Goal: Task Accomplishment & Management: Manage account settings

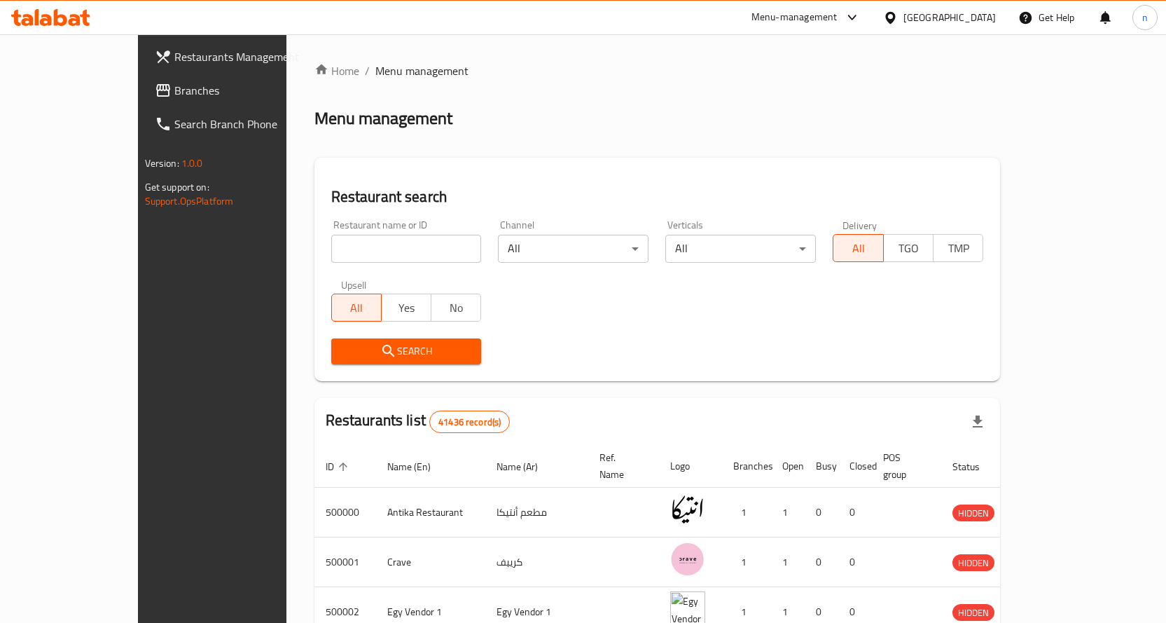
click at [174, 60] on span "Restaurants Management" at bounding box center [247, 56] width 147 height 17
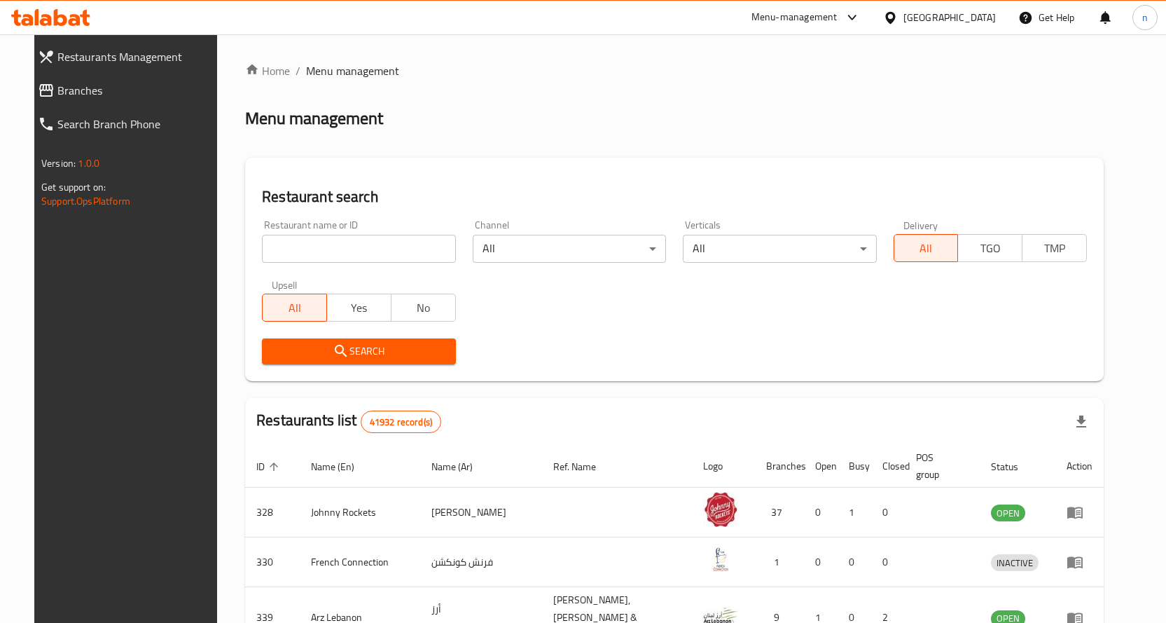
click at [146, 98] on span "Branches" at bounding box center [137, 90] width 160 height 17
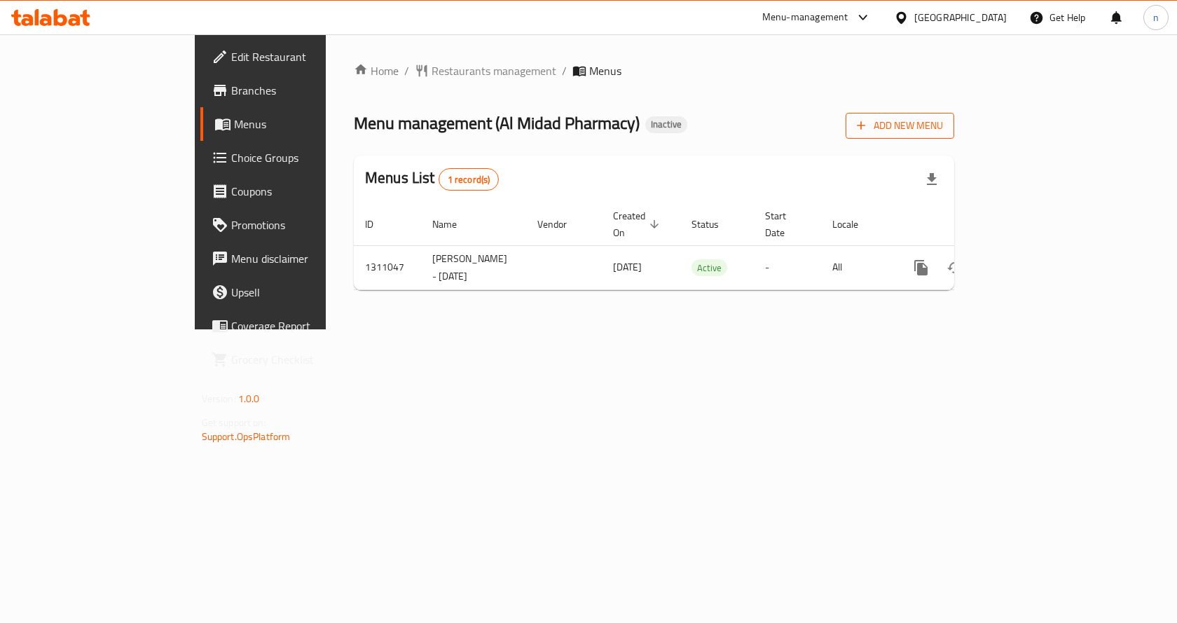
click at [943, 124] on span "Add New Menu" at bounding box center [899, 126] width 86 height 18
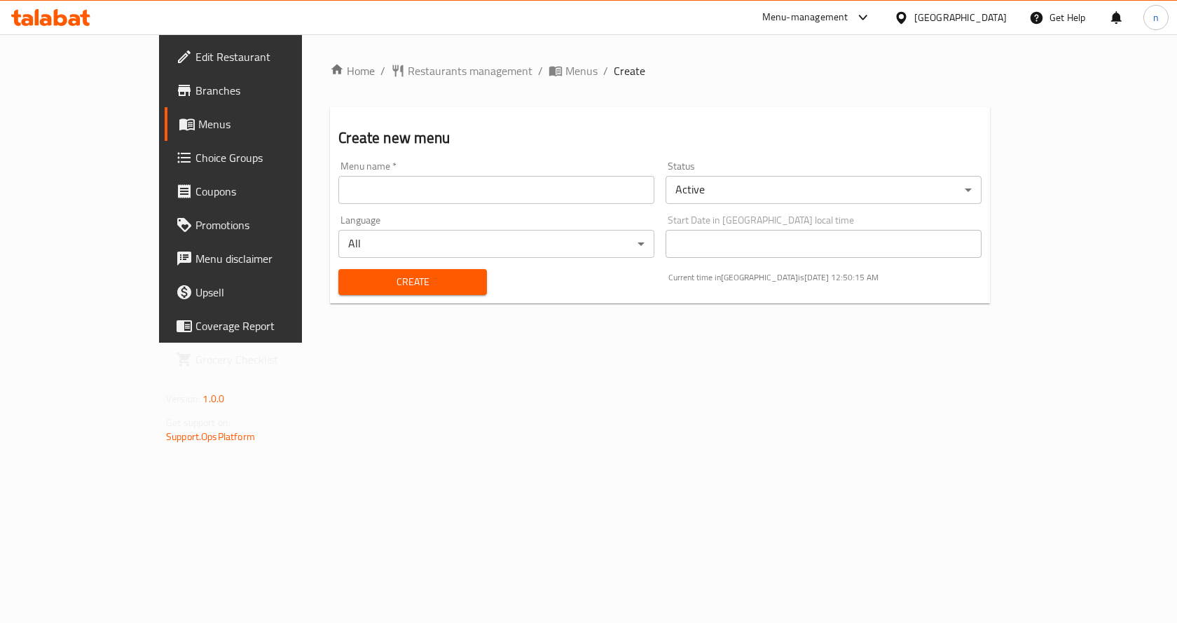
click at [744, 190] on body "​ Menu-management [GEOGRAPHIC_DATA] Get Help n Edit Restaurant Branches Menus C…" at bounding box center [588, 328] width 1177 height 588
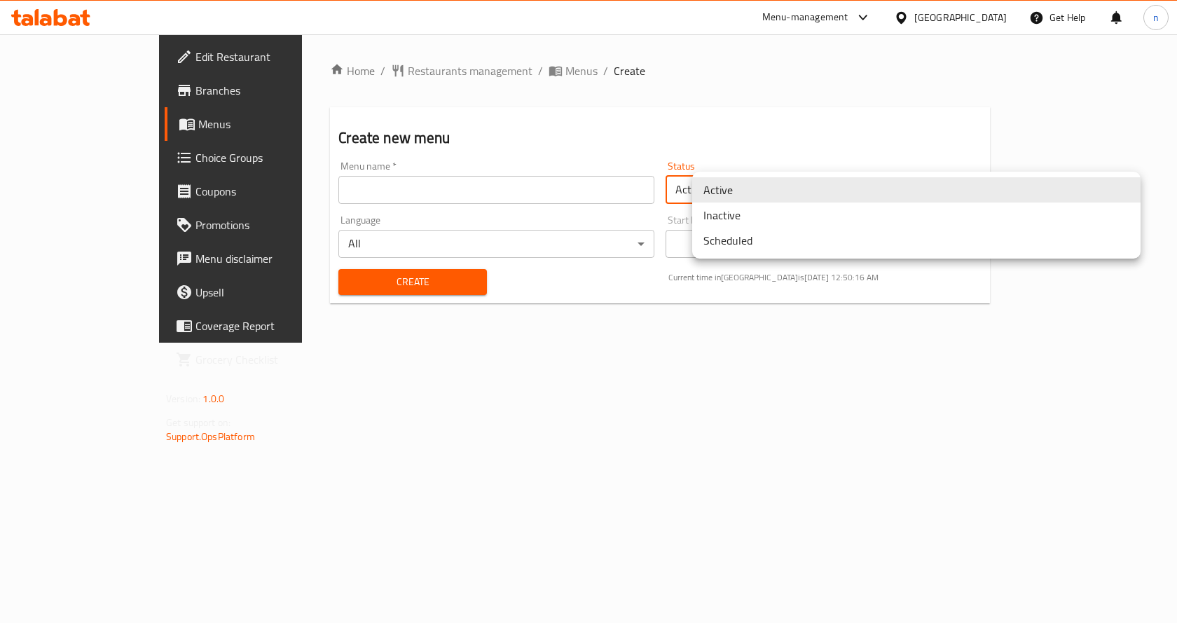
click at [740, 218] on li "Inactive" at bounding box center [916, 214] width 448 height 25
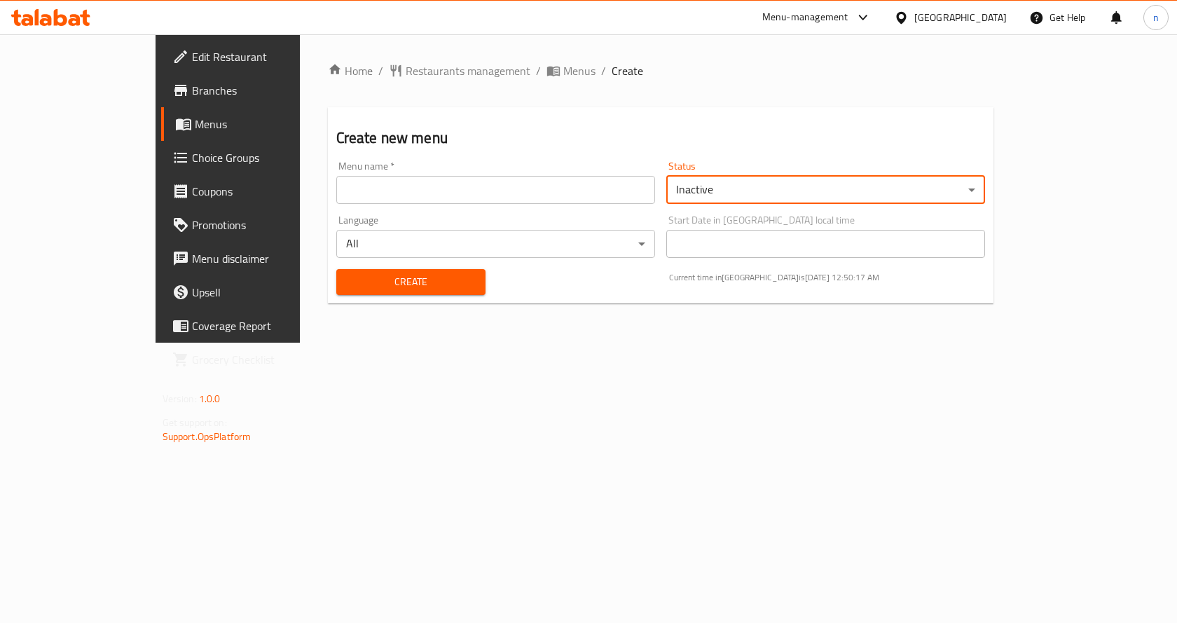
click at [415, 247] on body "​ Menu-management [GEOGRAPHIC_DATA] Get Help n Edit Restaurant Branches Menus C…" at bounding box center [588, 328] width 1177 height 588
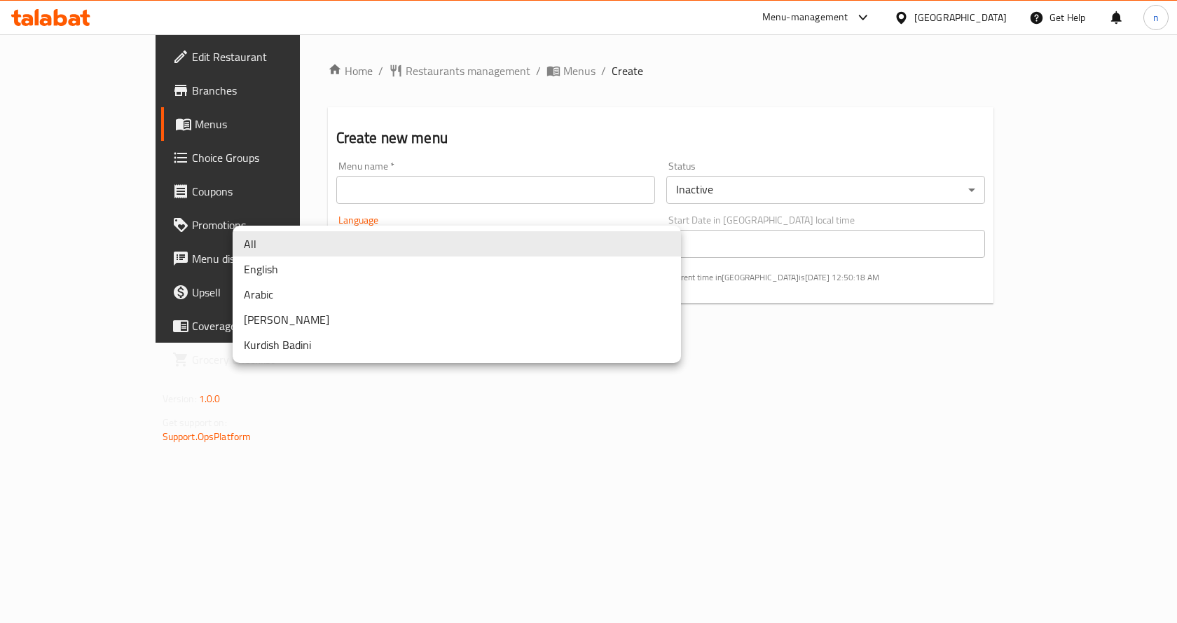
click at [428, 193] on div at bounding box center [588, 311] width 1177 height 623
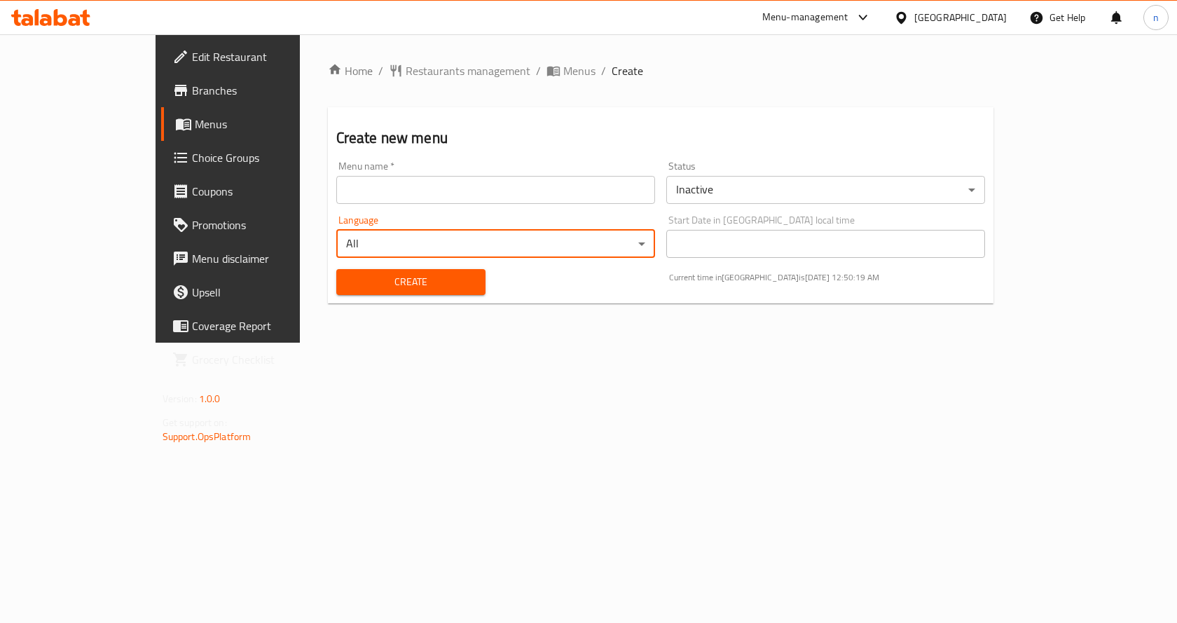
click at [428, 193] on input "text" at bounding box center [495, 190] width 319 height 28
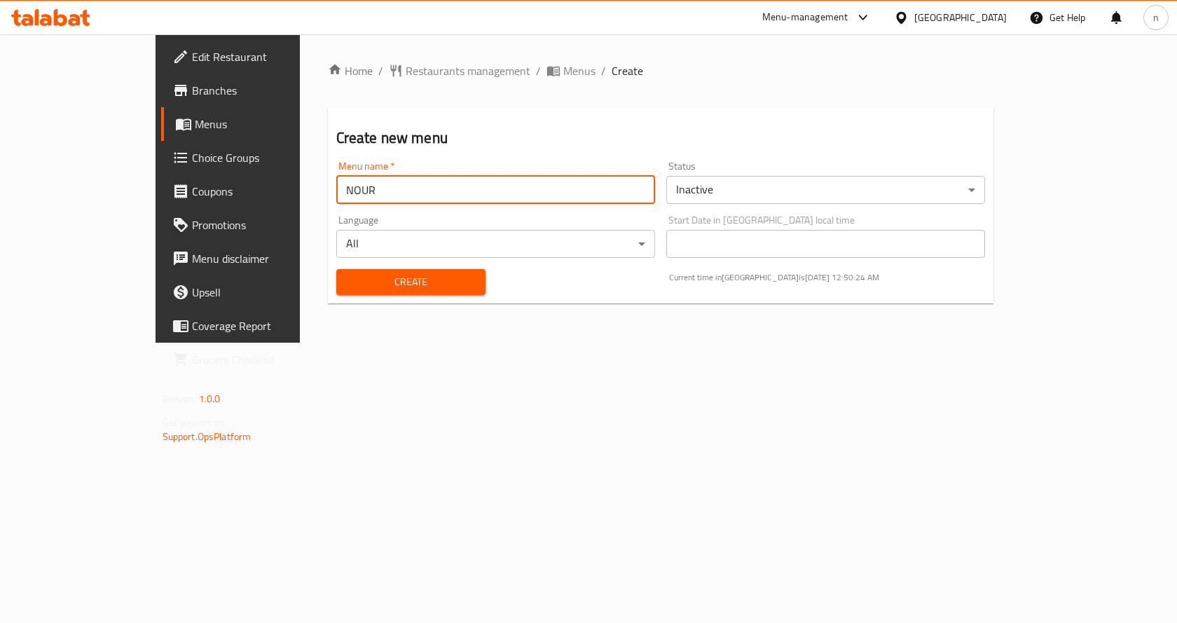
type input "NOUR"
click at [336, 281] on button "Create" at bounding box center [411, 282] width 150 height 26
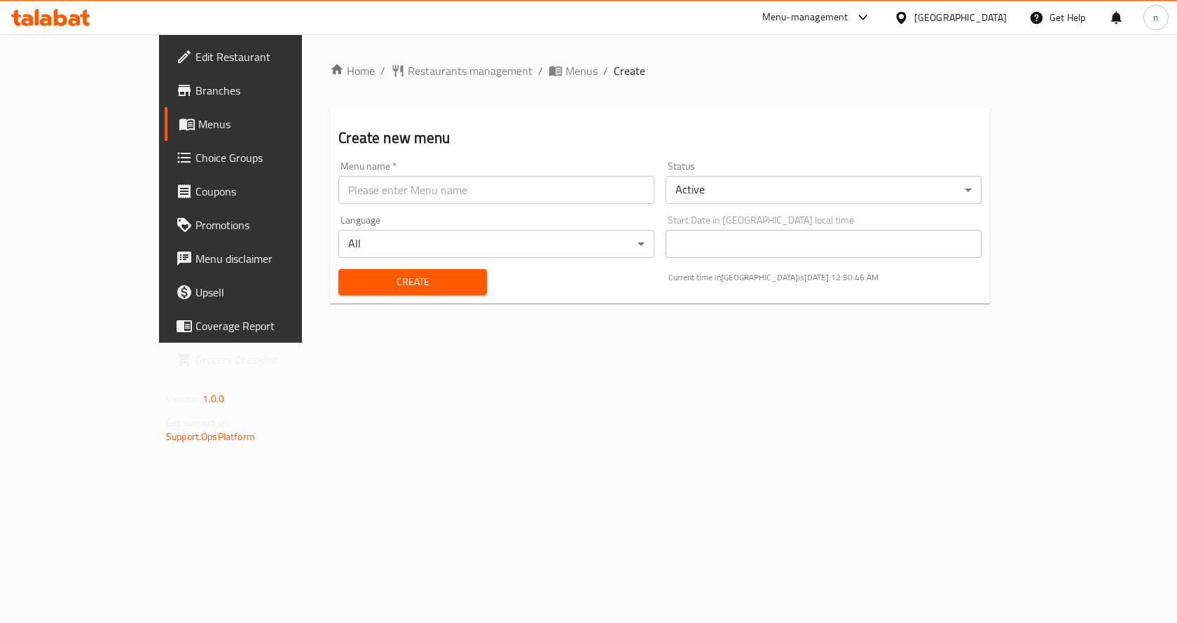
click at [714, 113] on div "Create new menu Menu name   * Menu name * Status Active ​ Language All ​ Start …" at bounding box center [660, 205] width 660 height 196
click at [565, 68] on span "Menus" at bounding box center [581, 70] width 32 height 17
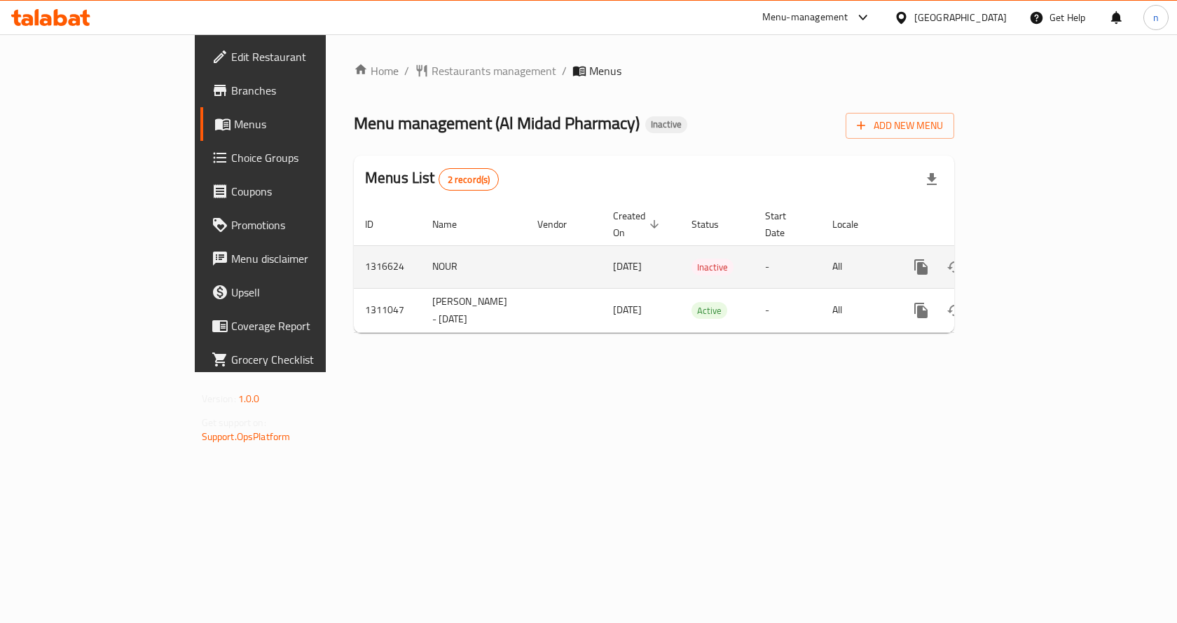
click at [1028, 261] on icon "enhanced table" at bounding box center [1021, 267] width 13 height 13
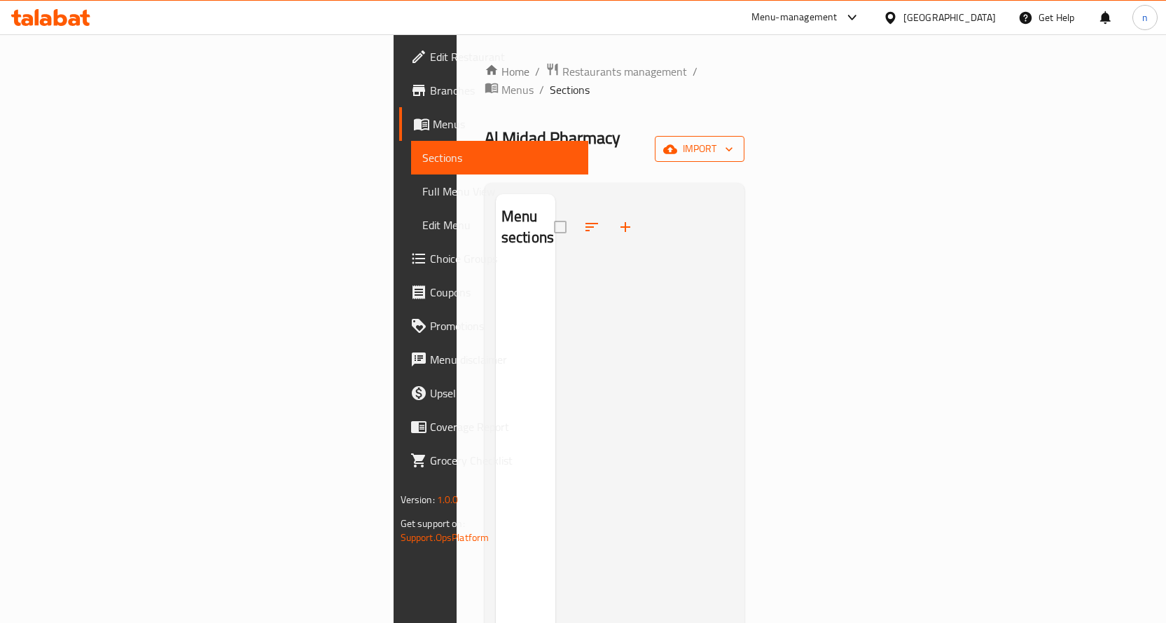
click at [733, 140] on span "import" at bounding box center [699, 149] width 67 height 18
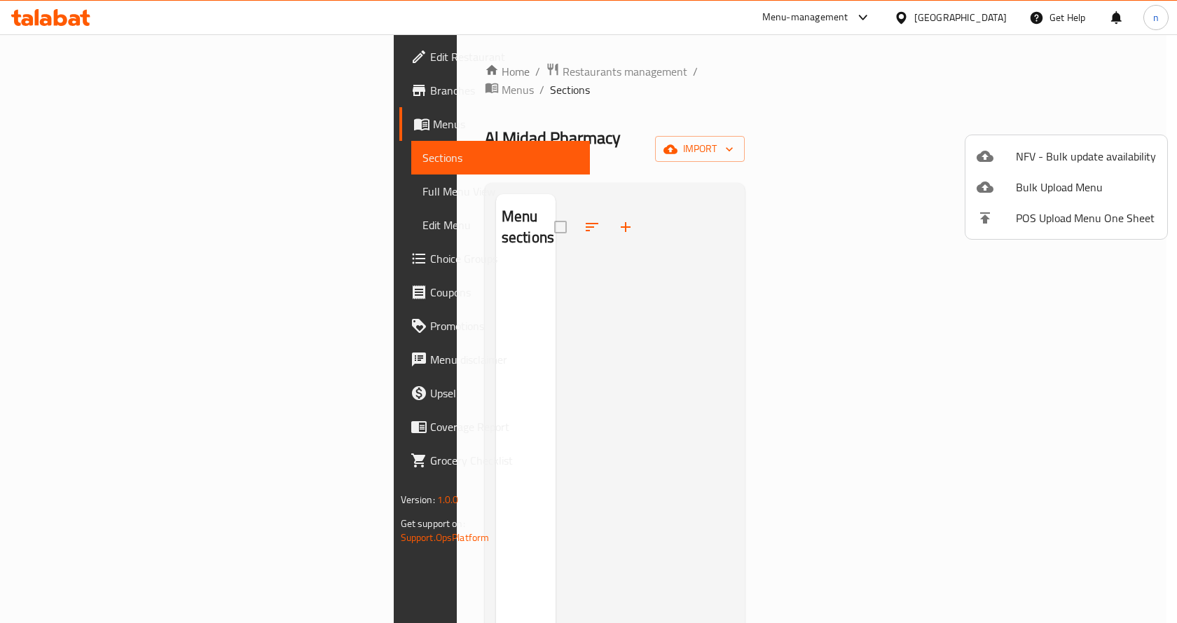
click at [479, 74] on div at bounding box center [588, 311] width 1177 height 623
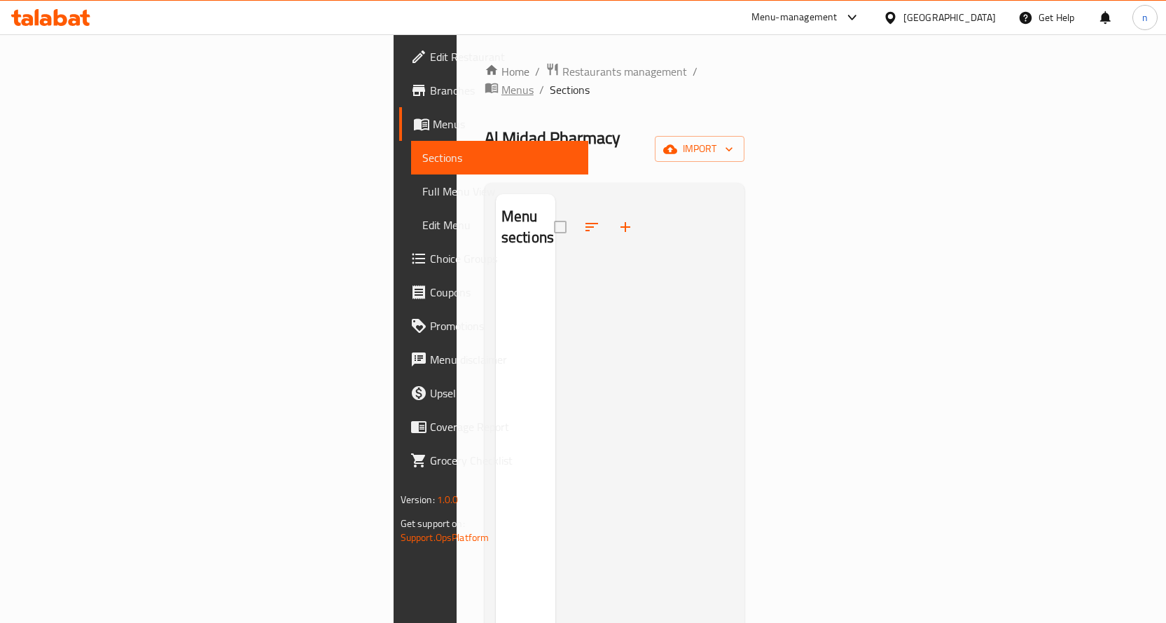
click at [501, 81] on span "Menus" at bounding box center [517, 89] width 32 height 17
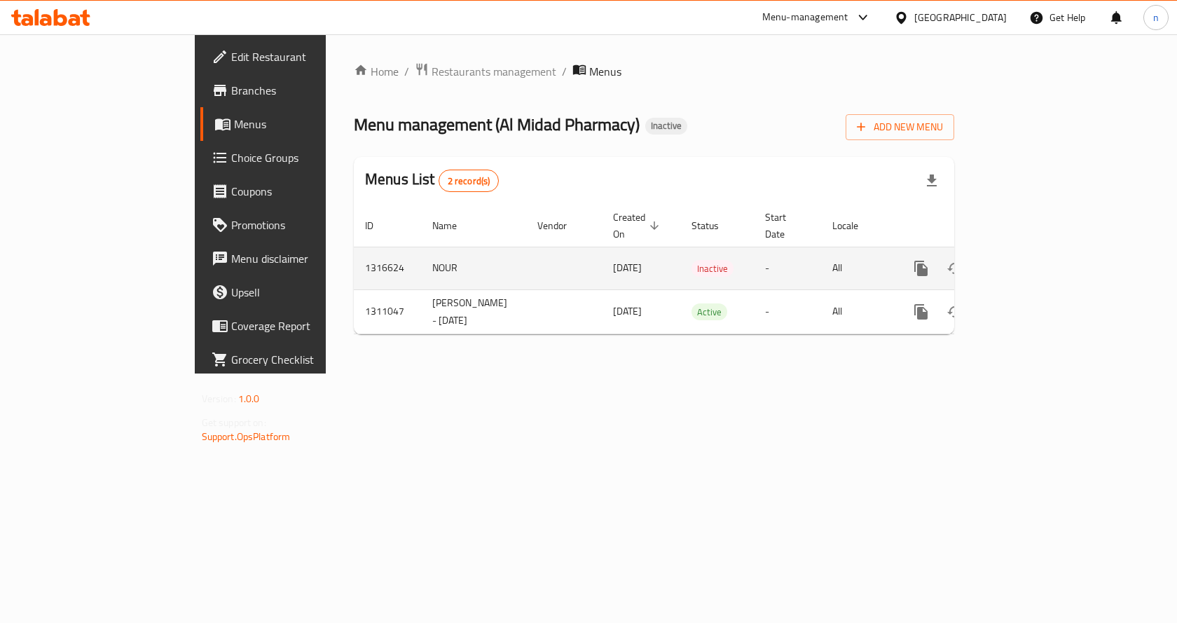
click at [997, 260] on icon "enhanced table" at bounding box center [988, 268] width 17 height 17
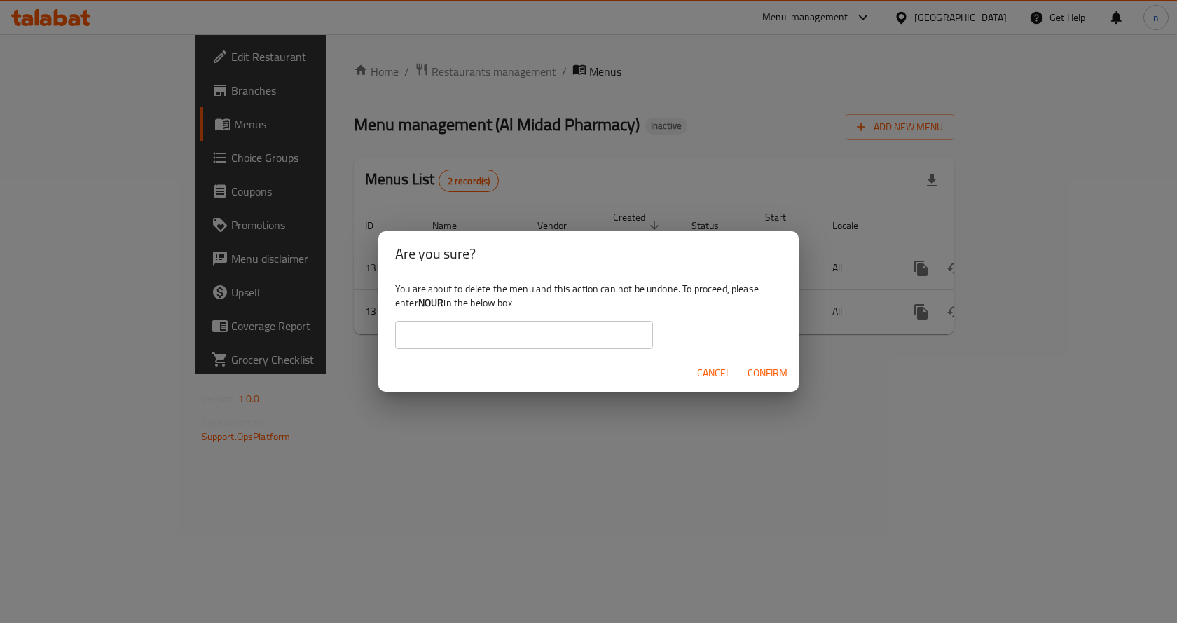
click at [429, 303] on b "NOUR" at bounding box center [431, 302] width 26 height 18
copy div "NOUR"
click at [492, 342] on input "text" at bounding box center [524, 335] width 258 height 28
paste input "NOUR"
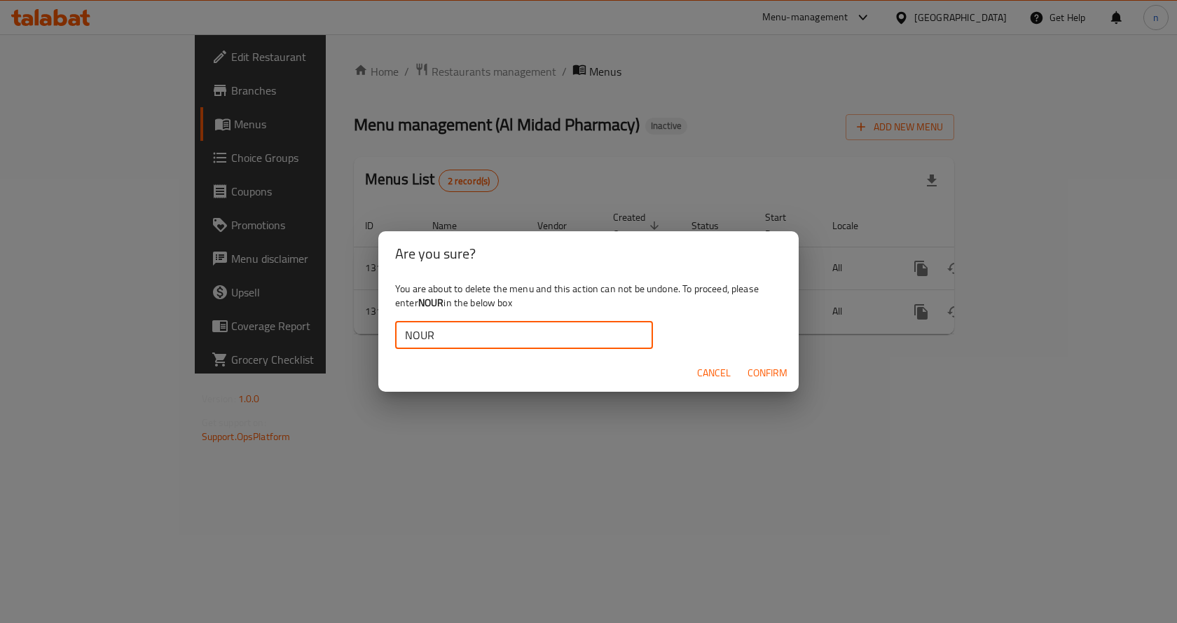
click at [762, 373] on span "Confirm" at bounding box center [767, 373] width 40 height 18
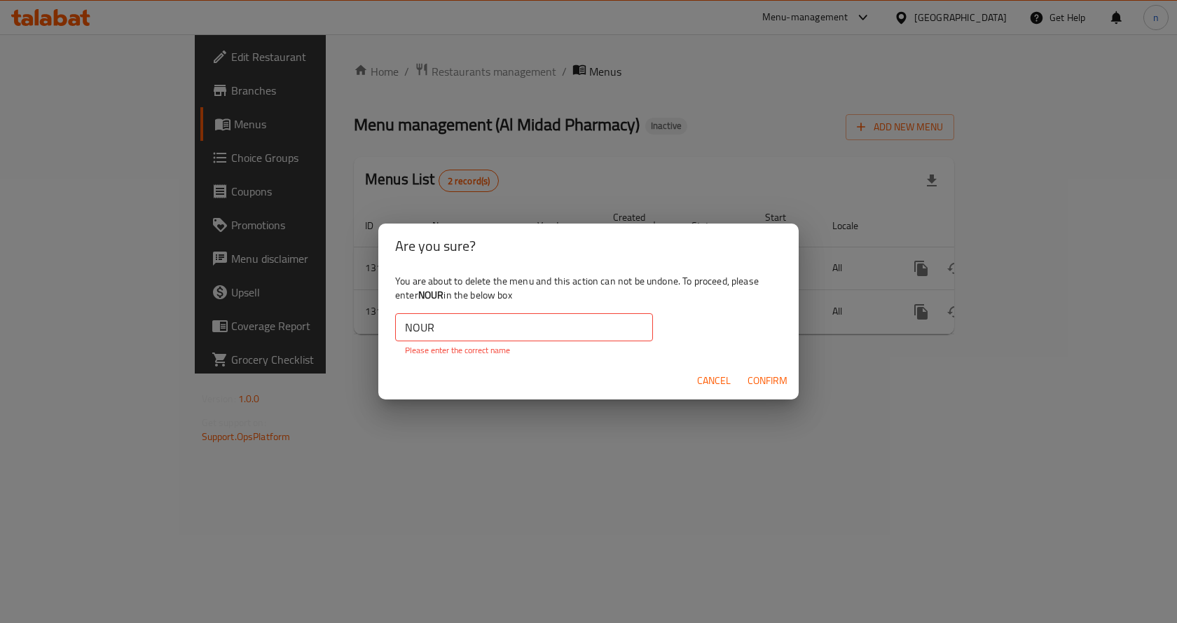
click at [436, 331] on input "NOUR" at bounding box center [524, 327] width 258 height 28
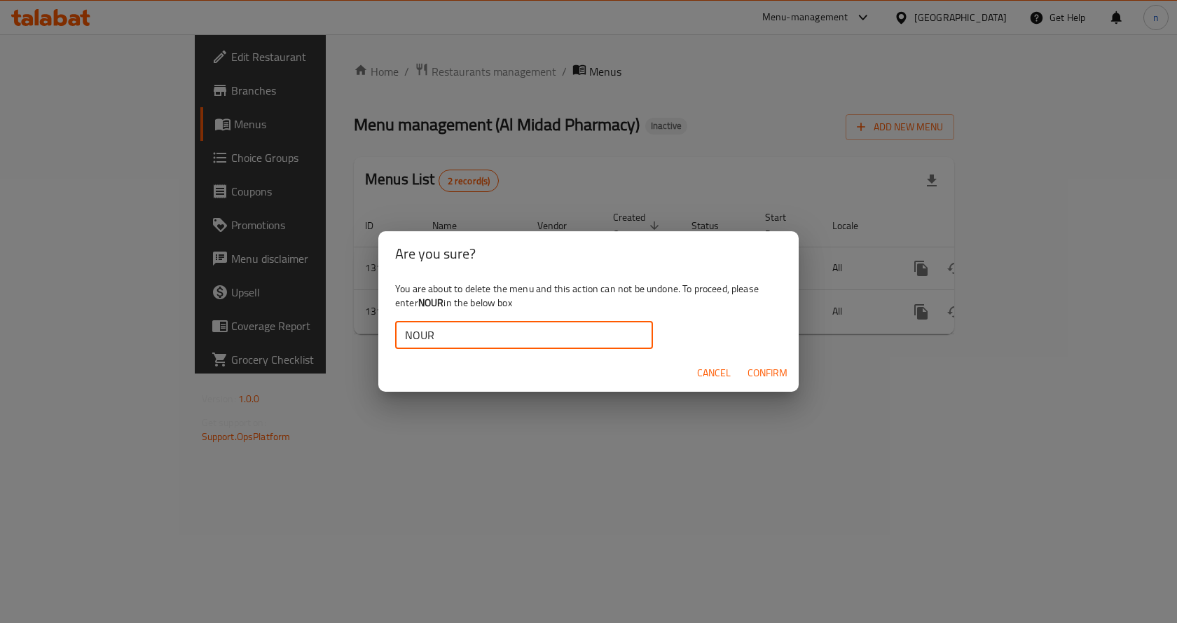
type input "NOUR"
click at [767, 379] on span "Confirm" at bounding box center [767, 373] width 40 height 18
